Goal: Transaction & Acquisition: Purchase product/service

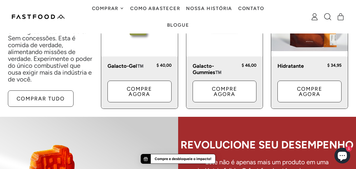
scroll to position [335, 0]
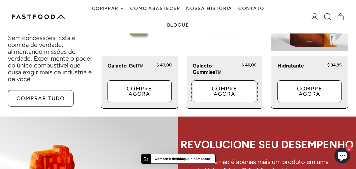
click at [216, 84] on link "Compre agora" at bounding box center [225, 91] width 64 height 22
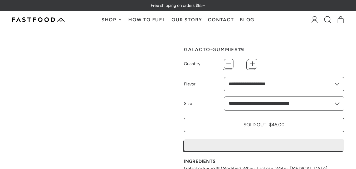
type input "*"
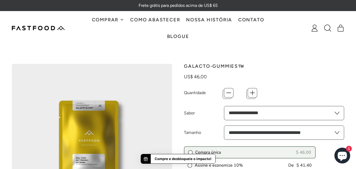
click at [45, 25] on div at bounding box center [38, 28] width 53 height 11
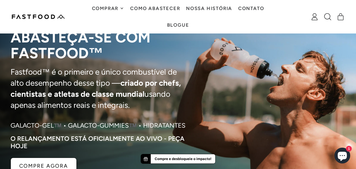
scroll to position [50, 0]
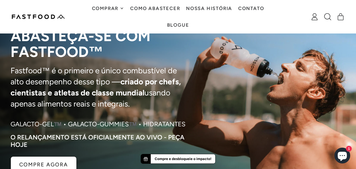
click at [165, 94] on font "usando apenas alimentos reais e integrais." at bounding box center [91, 98] width 160 height 21
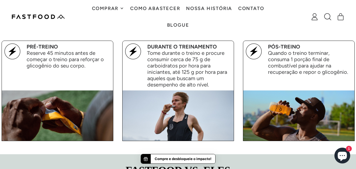
scroll to position [607, 0]
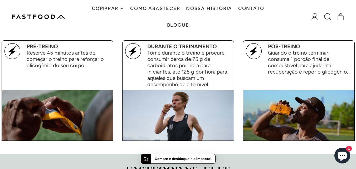
click at [177, 80] on font "Tome durante o treino e procure consumir cerca de 75 g de carboidratos por hora…" at bounding box center [187, 69] width 80 height 38
click at [201, 80] on font "Tome durante o treino e procure consumir cerca de 75 g de carboidratos por hora…" at bounding box center [187, 69] width 80 height 38
click at [180, 82] on font "Tome durante o treino e procure consumir cerca de 75 g de carboidratos por hora…" at bounding box center [187, 69] width 80 height 38
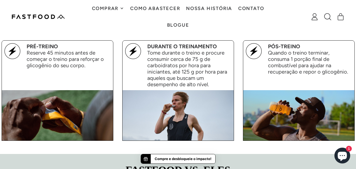
click at [181, 79] on font "Tome durante o treino e procure consumir cerca de 75 g de carboidratos por hora…" at bounding box center [187, 69] width 80 height 38
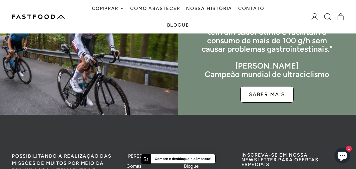
scroll to position [1420, 0]
